Goal: Information Seeking & Learning: Find specific page/section

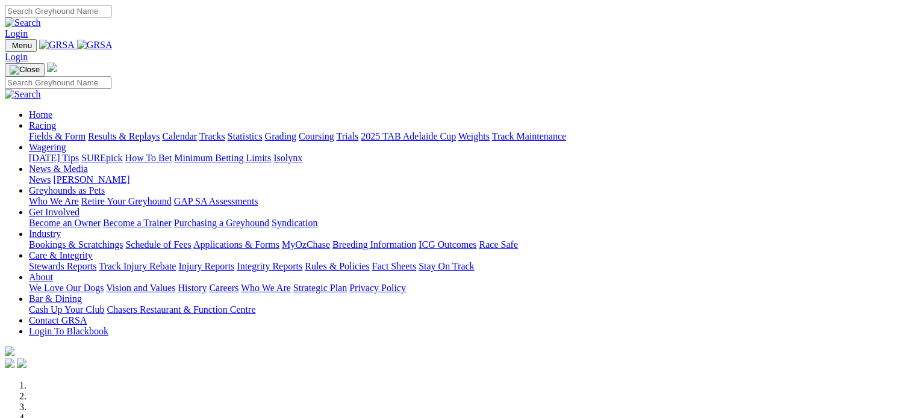
click at [28, 28] on link "Login" at bounding box center [16, 33] width 23 height 10
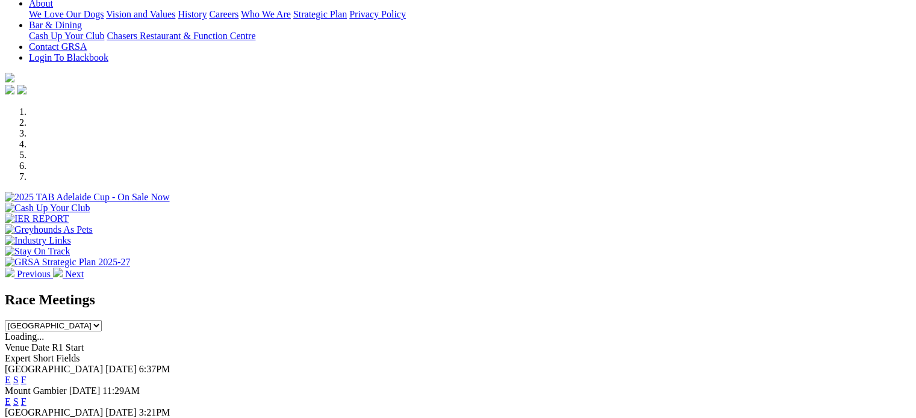
scroll to position [421, 0]
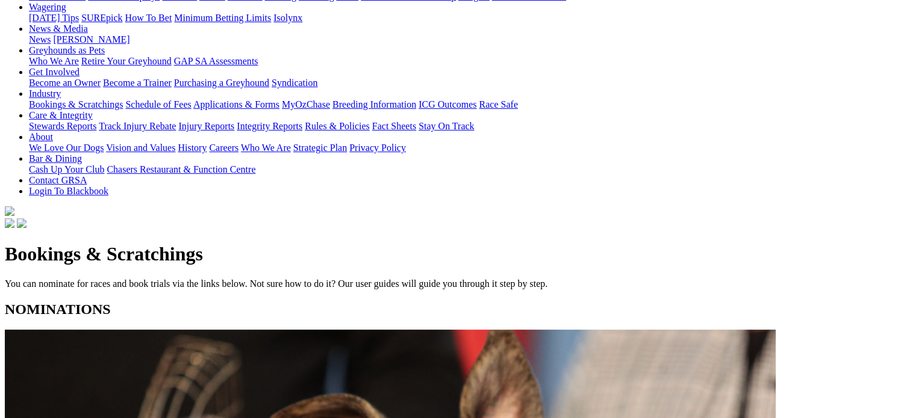
scroll to position [301, 0]
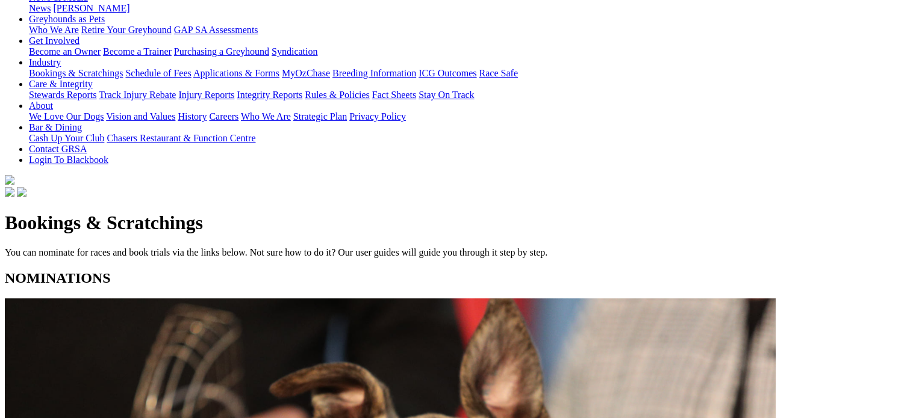
scroll to position [0, 0]
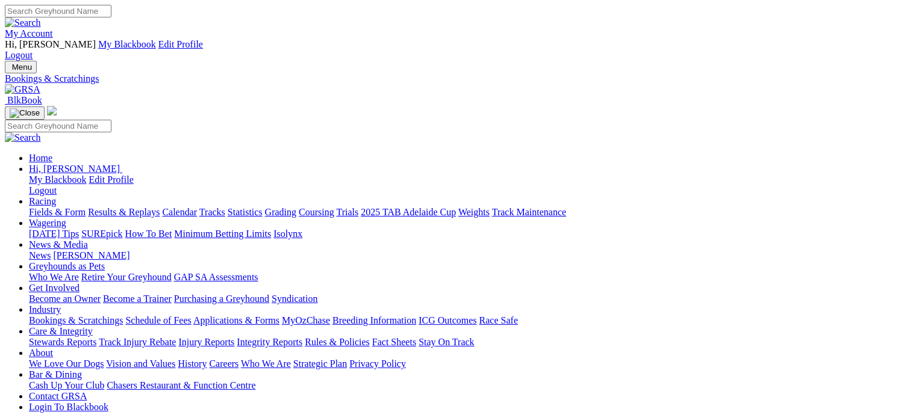
click at [302, 337] on link "Integrity Reports" at bounding box center [270, 342] width 66 height 10
